Goal: Task Accomplishment & Management: Manage account settings

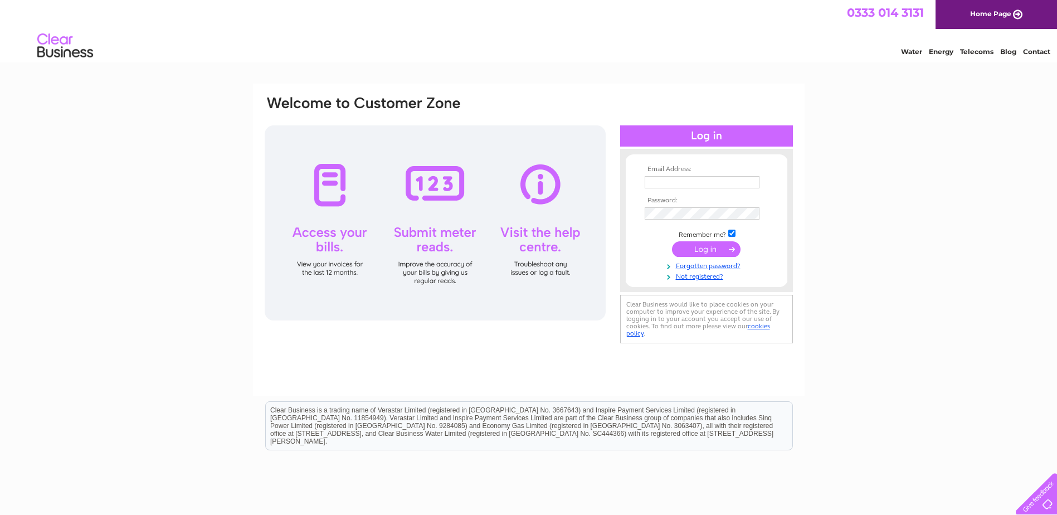
type input "ap@careco.co.uk"
click at [718, 250] on input "submit" at bounding box center [706, 249] width 69 height 16
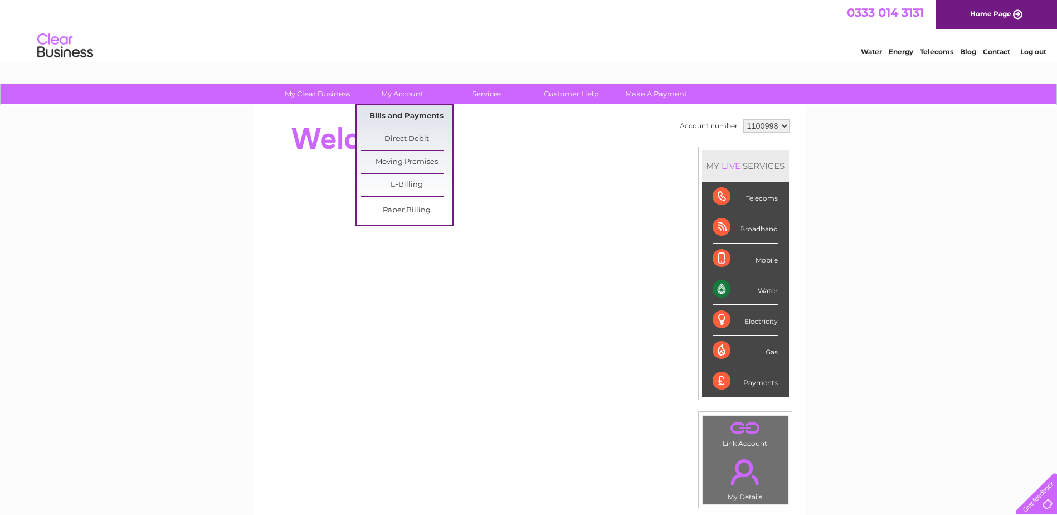
click at [410, 110] on link "Bills and Payments" at bounding box center [407, 116] width 92 height 22
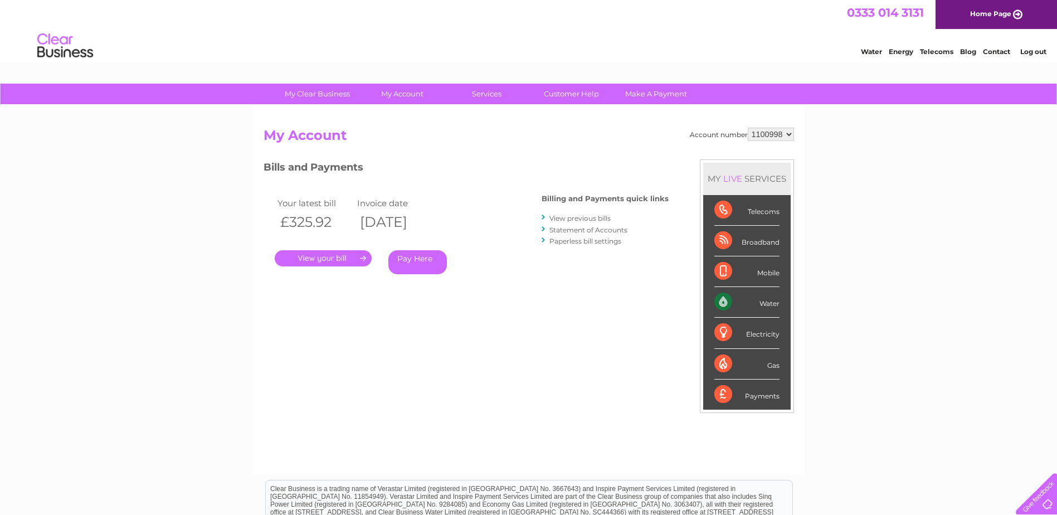
click at [336, 258] on link "." at bounding box center [323, 258] width 97 height 16
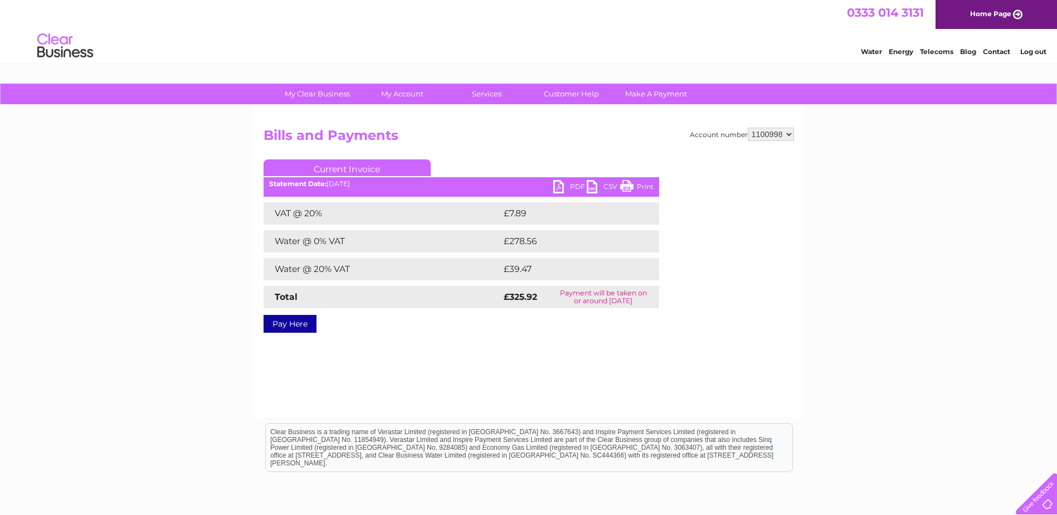
click at [564, 190] on link "PDF" at bounding box center [569, 188] width 33 height 16
click at [863, 259] on div "My Clear Business Login Details My Details My Preferences Link Account My Accou…" at bounding box center [528, 346] width 1057 height 524
